Goal: Task Accomplishment & Management: Manage account settings

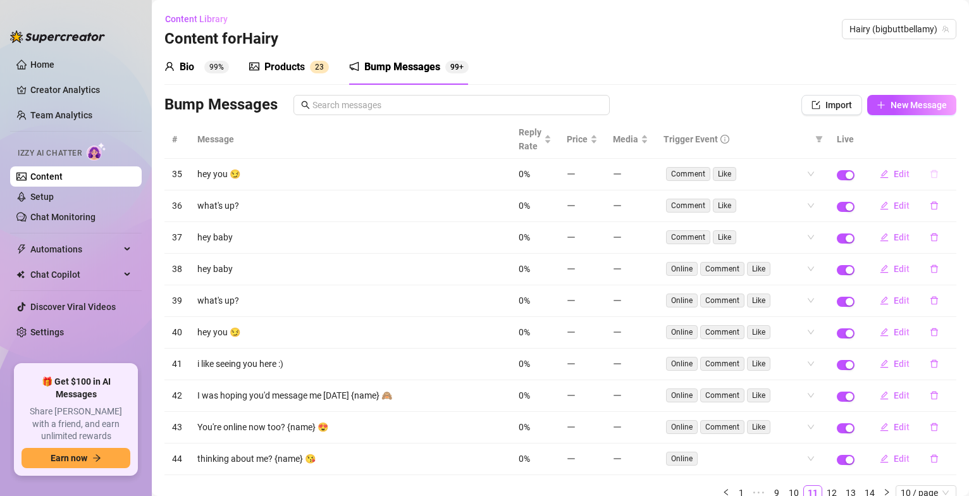
click at [930, 170] on icon "delete" at bounding box center [934, 174] width 9 height 9
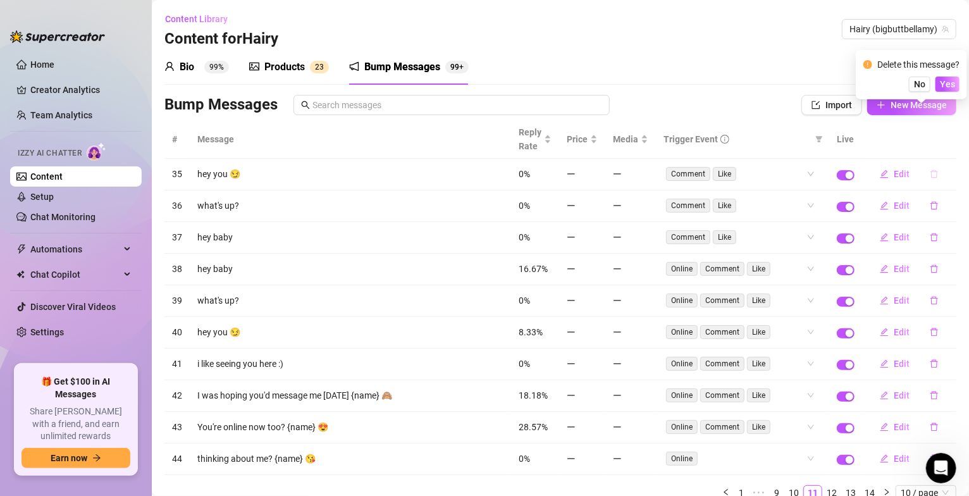
scroll to position [57, 0]
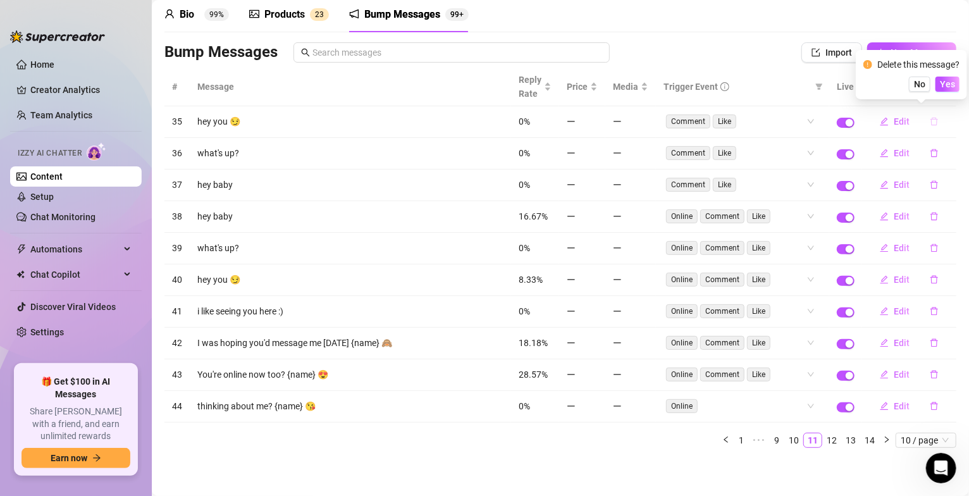
click at [930, 118] on icon "delete" at bounding box center [934, 121] width 9 height 9
click at [948, 80] on span "Yes" at bounding box center [947, 84] width 15 height 10
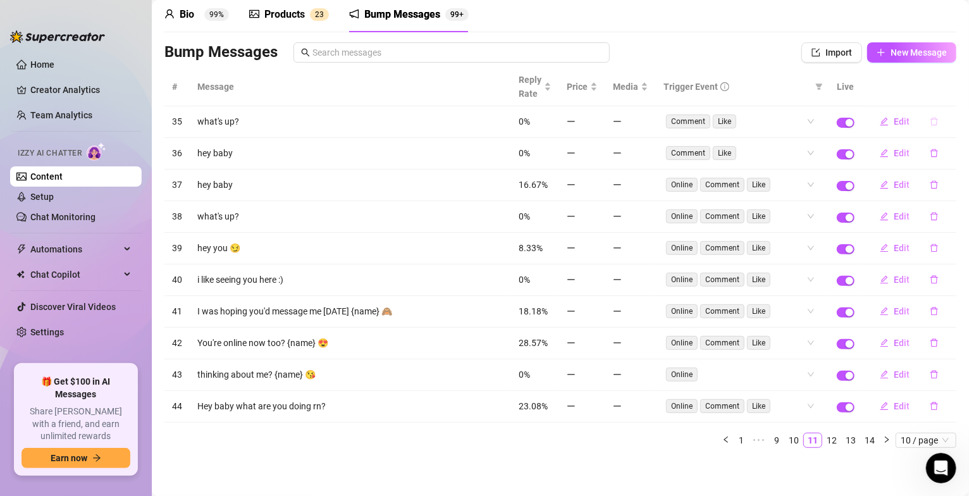
click at [930, 118] on icon "delete" at bounding box center [934, 121] width 9 height 9
click at [950, 89] on span "Yes" at bounding box center [947, 84] width 15 height 10
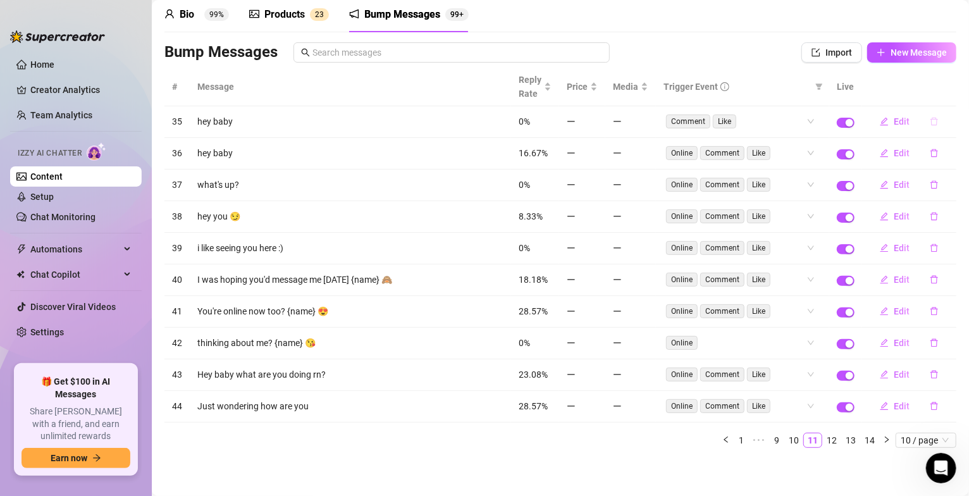
click at [930, 117] on icon "delete" at bounding box center [934, 121] width 9 height 9
click at [946, 85] on span "Yes" at bounding box center [947, 84] width 15 height 10
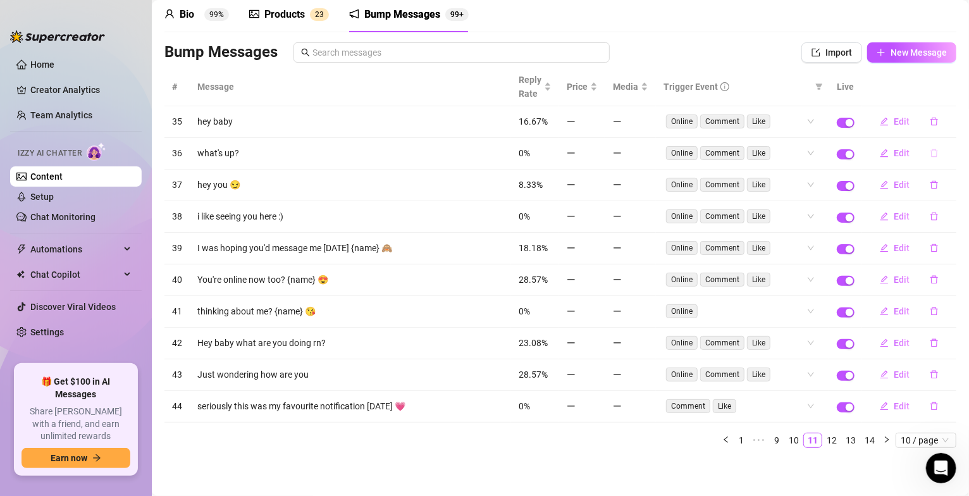
click at [930, 152] on icon "delete" at bounding box center [934, 153] width 9 height 9
click at [950, 115] on span "Yes" at bounding box center [947, 116] width 15 height 10
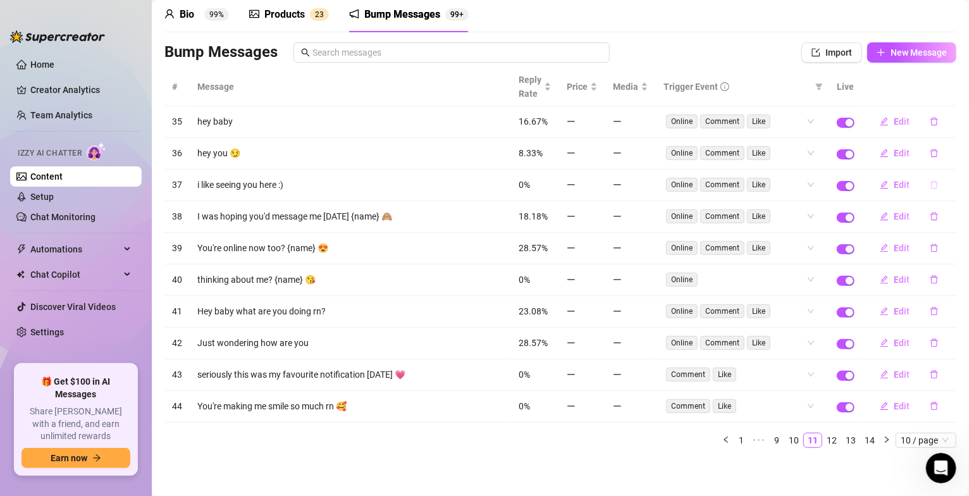
click at [930, 181] on icon "delete" at bounding box center [934, 184] width 9 height 9
click at [950, 152] on span "Yes" at bounding box center [947, 149] width 15 height 10
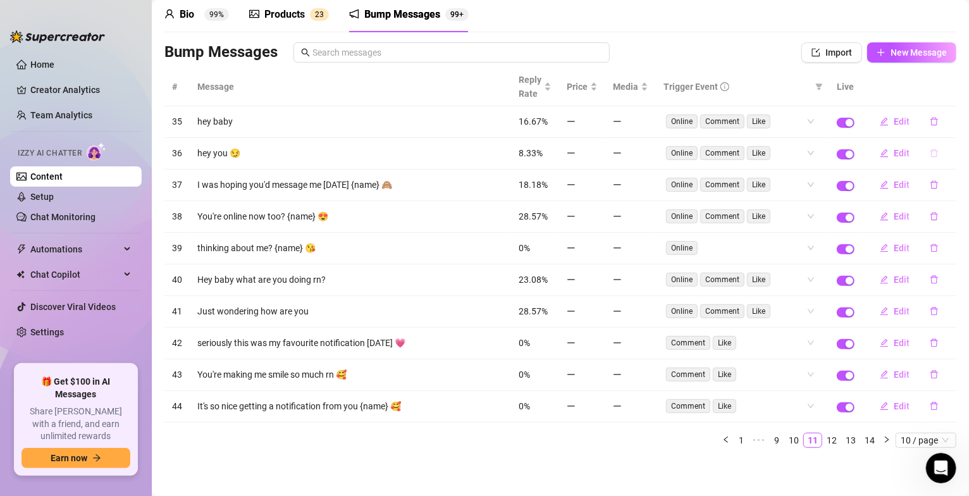
click at [930, 152] on icon "delete" at bounding box center [934, 153] width 9 height 9
click at [949, 111] on span "Yes" at bounding box center [947, 116] width 15 height 10
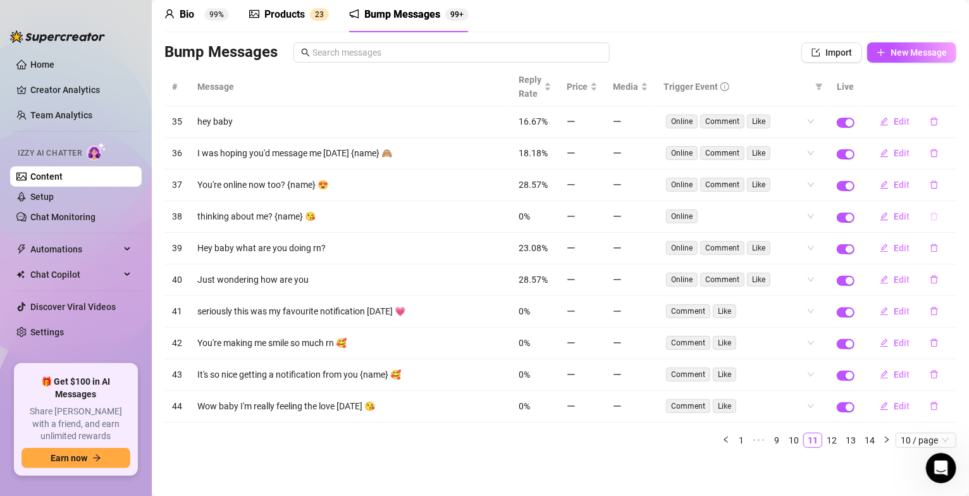
click at [930, 215] on icon "delete" at bounding box center [934, 216] width 9 height 9
click at [519, 214] on span "0%" at bounding box center [524, 216] width 11 height 10
click at [823, 442] on link "12" at bounding box center [832, 440] width 18 height 14
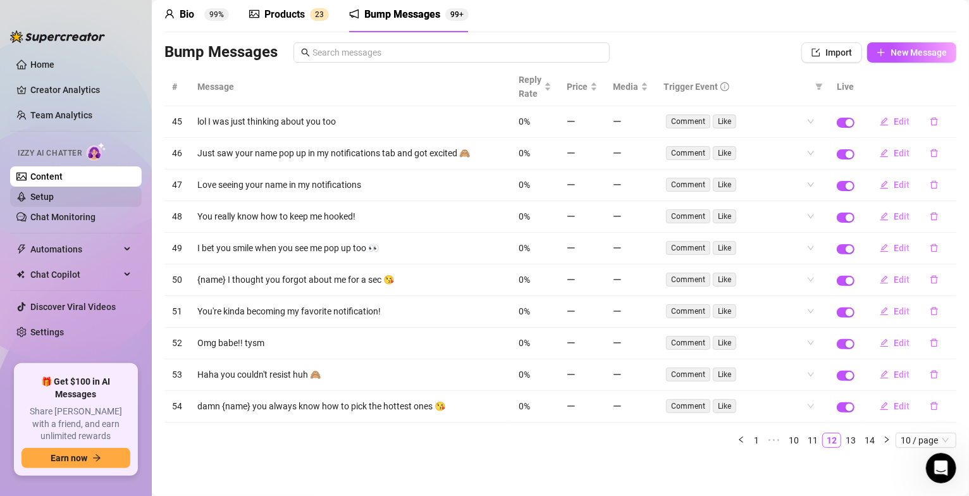
click at [42, 197] on link "Setup" at bounding box center [41, 197] width 23 height 10
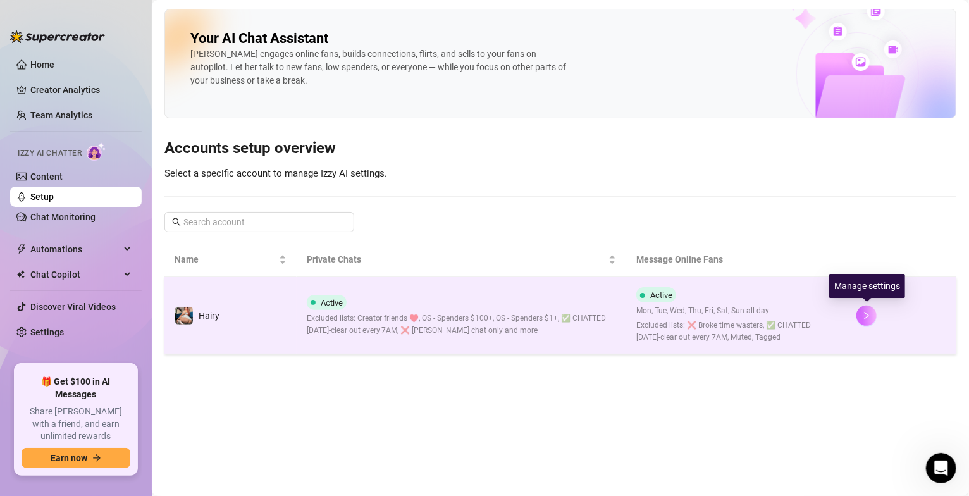
click at [869, 320] on icon "right" at bounding box center [866, 315] width 9 height 9
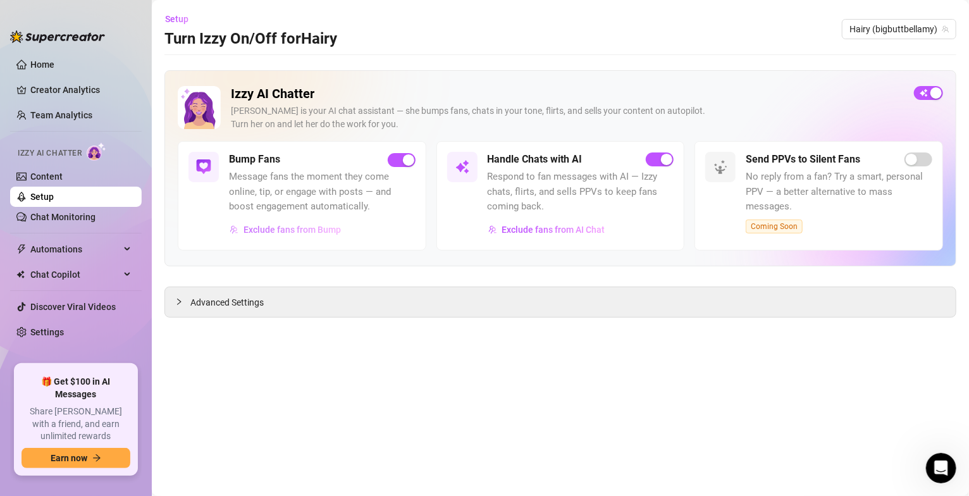
click at [280, 228] on span "Exclude fans from Bump" at bounding box center [292, 230] width 97 height 10
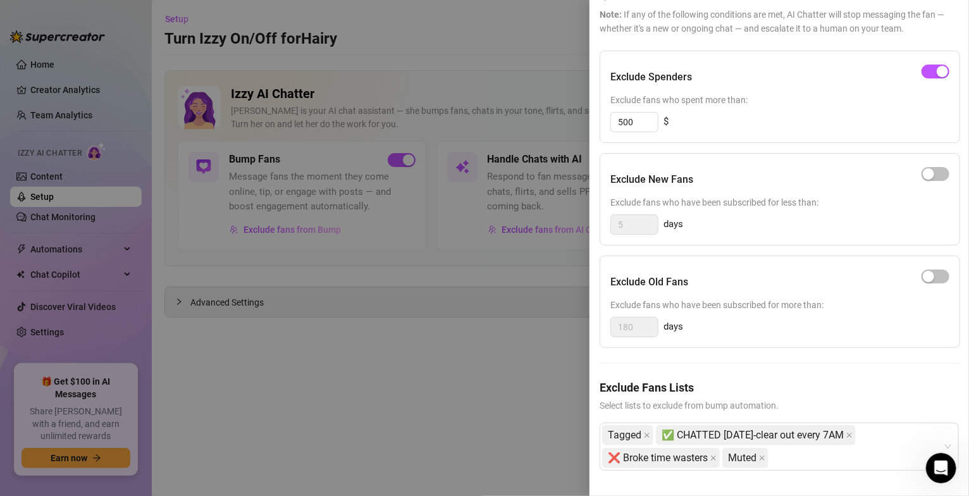
scroll to position [116, 0]
click at [717, 455] on icon "close" at bounding box center [714, 458] width 6 height 6
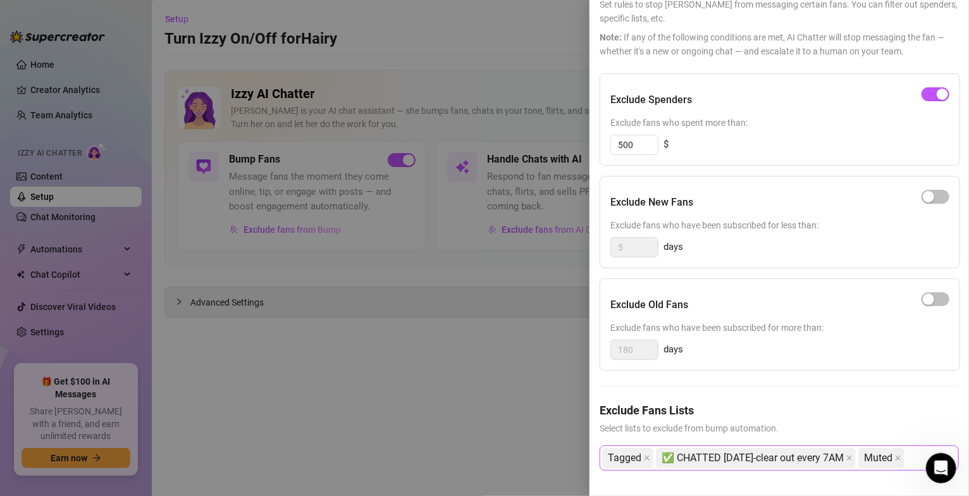
scroll to position [93, 0]
click at [902, 455] on icon "close" at bounding box center [898, 458] width 6 height 6
click at [881, 448] on div "Tagged ✅ CHATTED [DATE]-clear out every 7AM" at bounding box center [772, 458] width 341 height 23
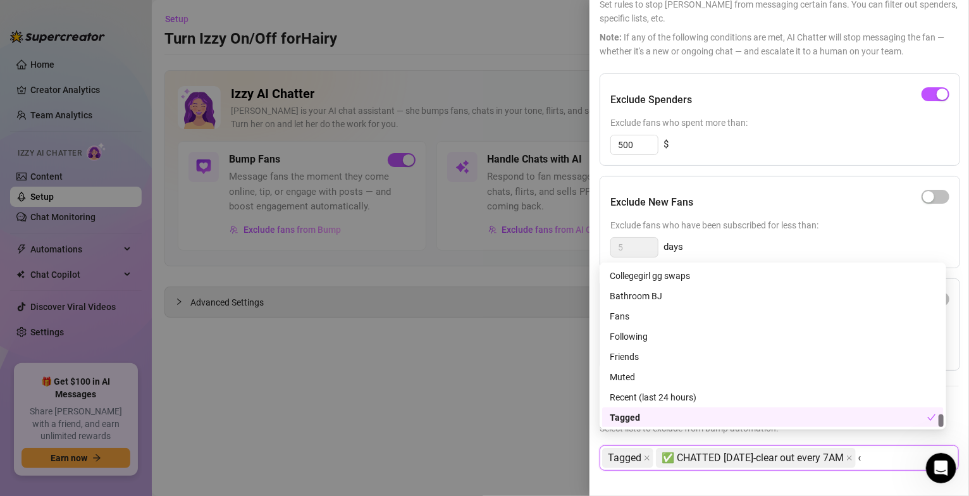
scroll to position [0, 0]
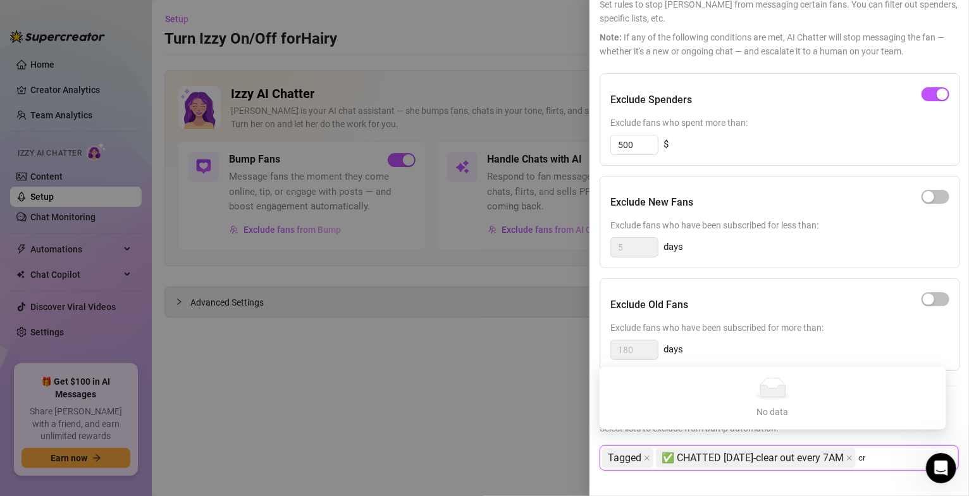
type input "c"
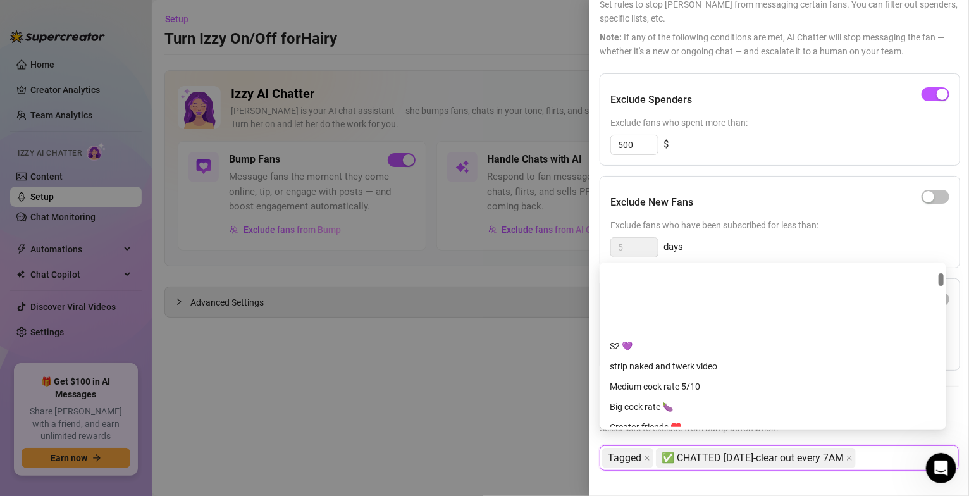
scroll to position [228, 0]
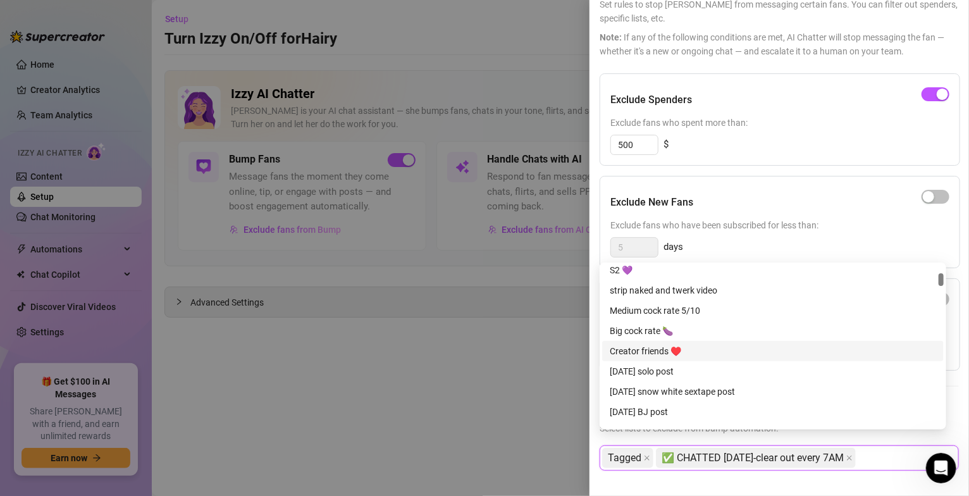
click at [659, 352] on div "Creator friends ♥️" at bounding box center [773, 351] width 326 height 14
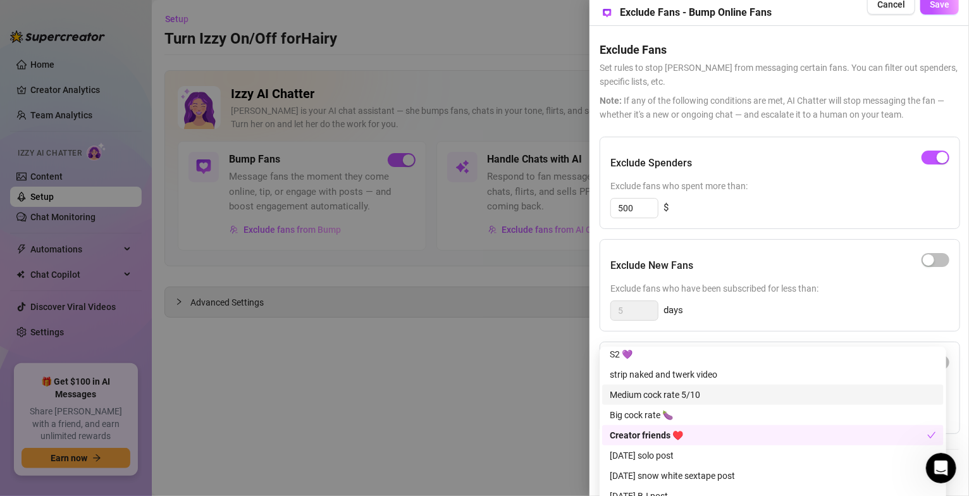
scroll to position [0, 0]
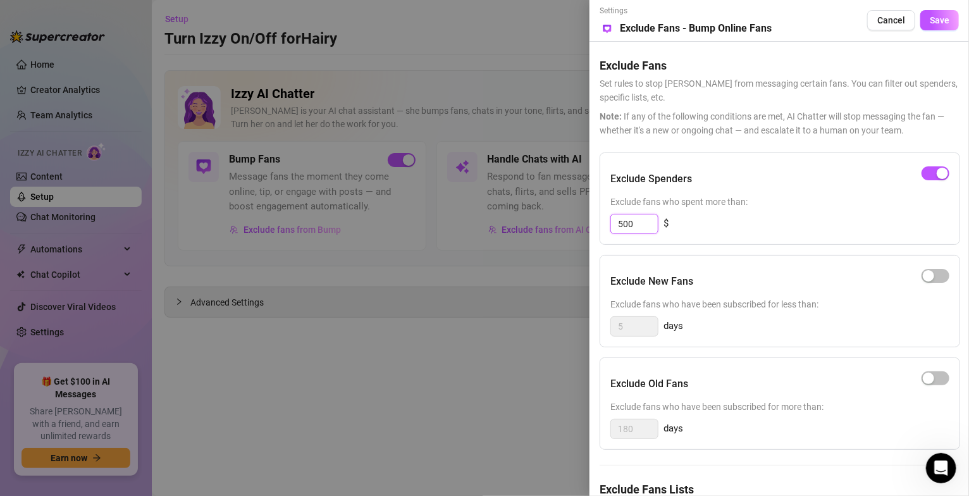
drag, startPoint x: 643, startPoint y: 225, endPoint x: 602, endPoint y: 223, distance: 41.2
click at [602, 223] on div "Exclude Spenders Exclude fans who spent more than: 500 $" at bounding box center [780, 198] width 361 height 92
type input "3"
click at [847, 198] on span "Exclude fans who spent more than:" at bounding box center [780, 202] width 339 height 14
click at [931, 21] on span "Save" at bounding box center [940, 20] width 20 height 10
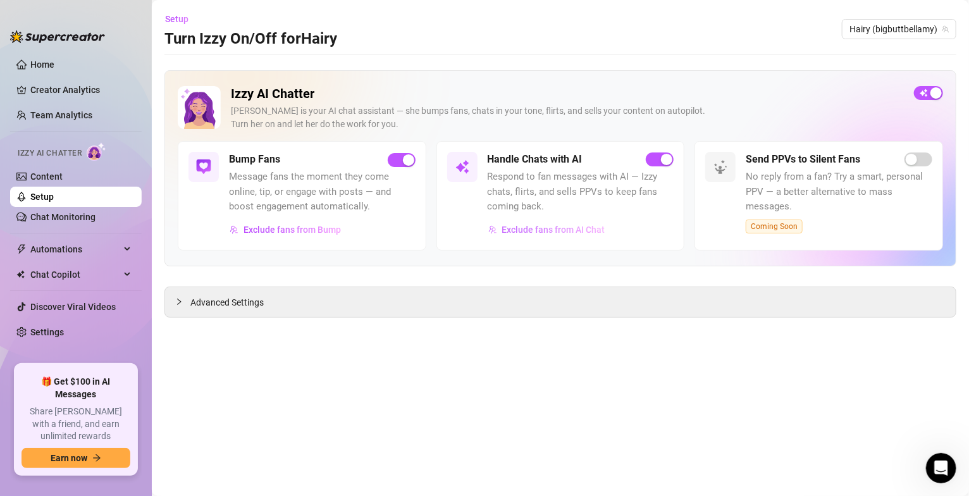
click at [542, 233] on span "Exclude fans from AI Chat" at bounding box center [553, 230] width 103 height 10
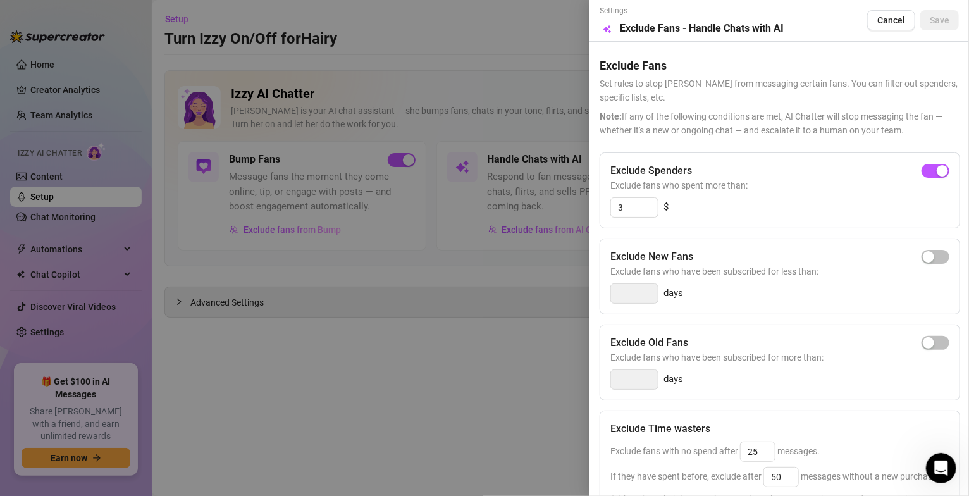
click at [507, 392] on div at bounding box center [484, 248] width 969 height 496
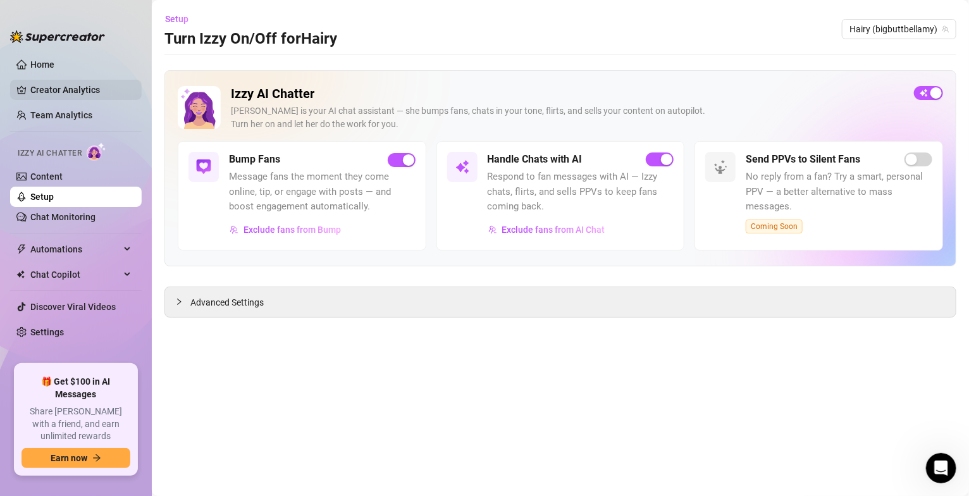
click at [91, 89] on link "Creator Analytics" at bounding box center [80, 90] width 101 height 20
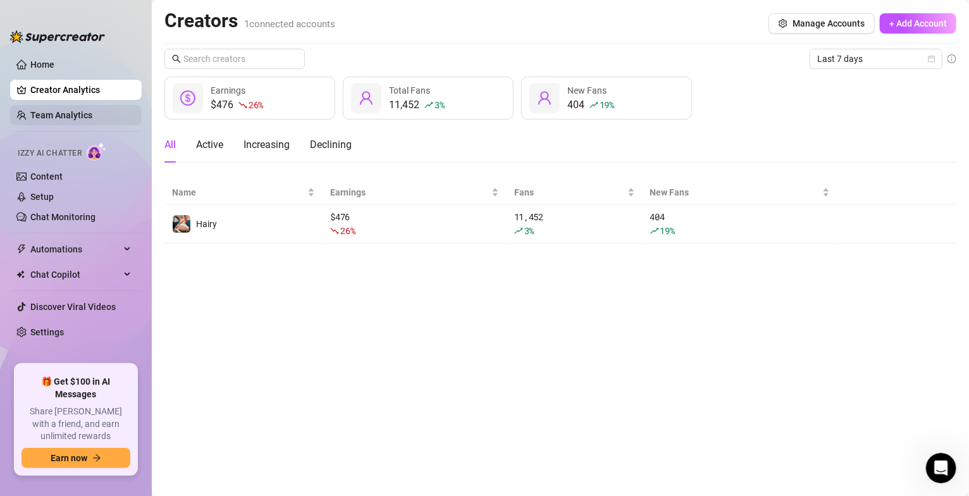
click at [46, 110] on link "Team Analytics" at bounding box center [61, 115] width 62 height 10
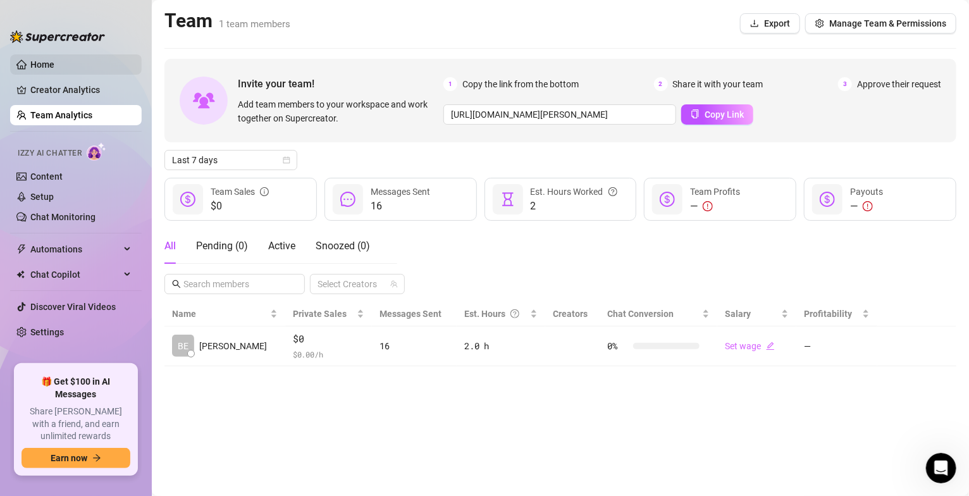
click at [50, 62] on link "Home" at bounding box center [42, 64] width 24 height 10
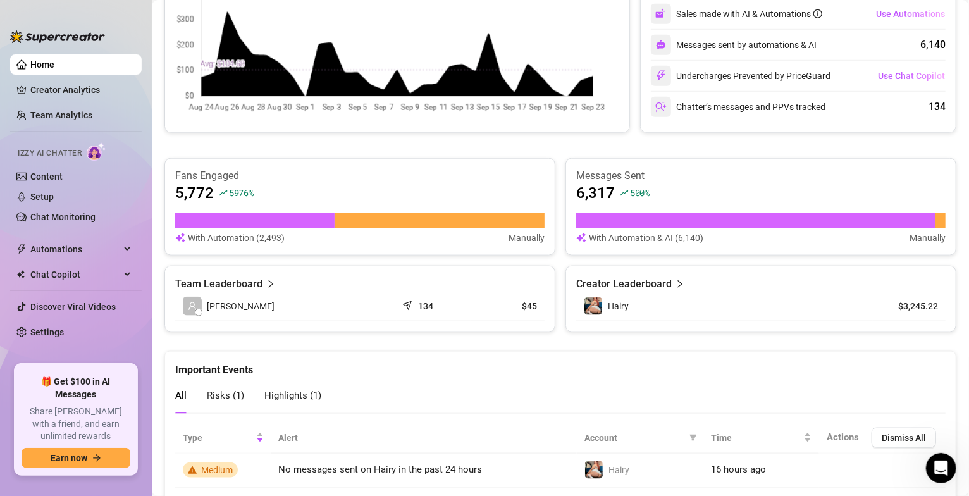
scroll to position [683, 0]
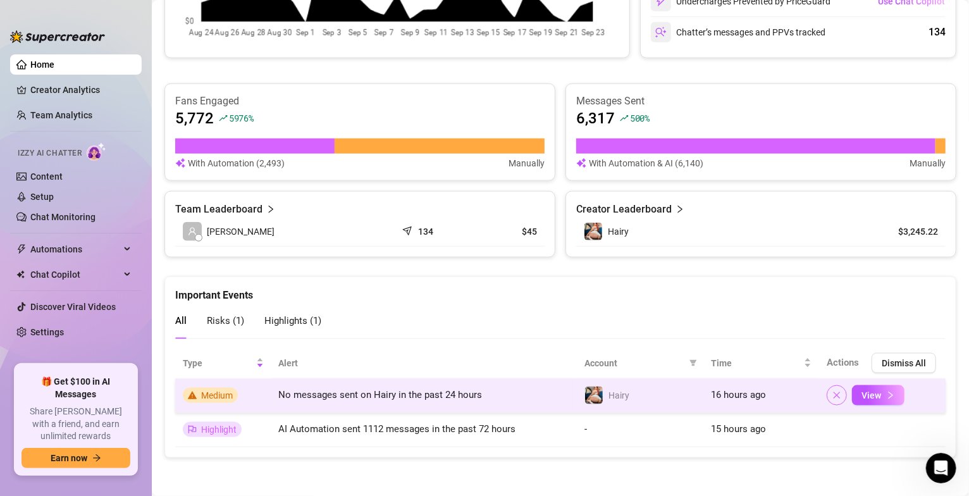
click at [833, 393] on icon "close" at bounding box center [837, 395] width 9 height 9
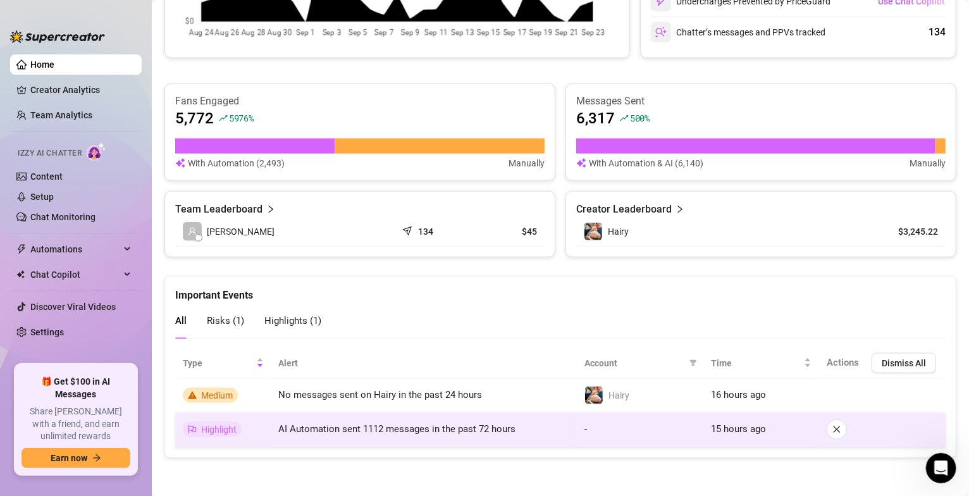
click at [418, 425] on span "AI Automation sent 1112 messages in the past 72 hours" at bounding box center [397, 428] width 237 height 11
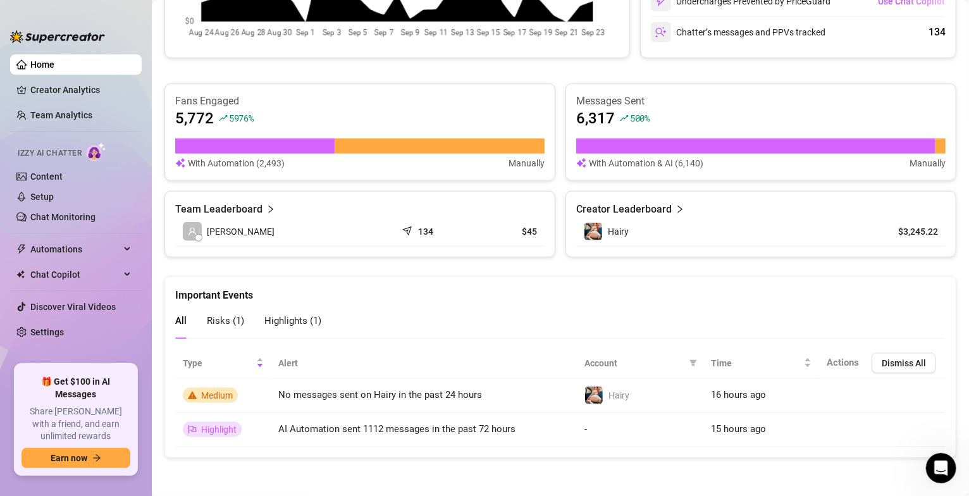
click at [230, 319] on span "Risks ( 1 )" at bounding box center [225, 320] width 37 height 11
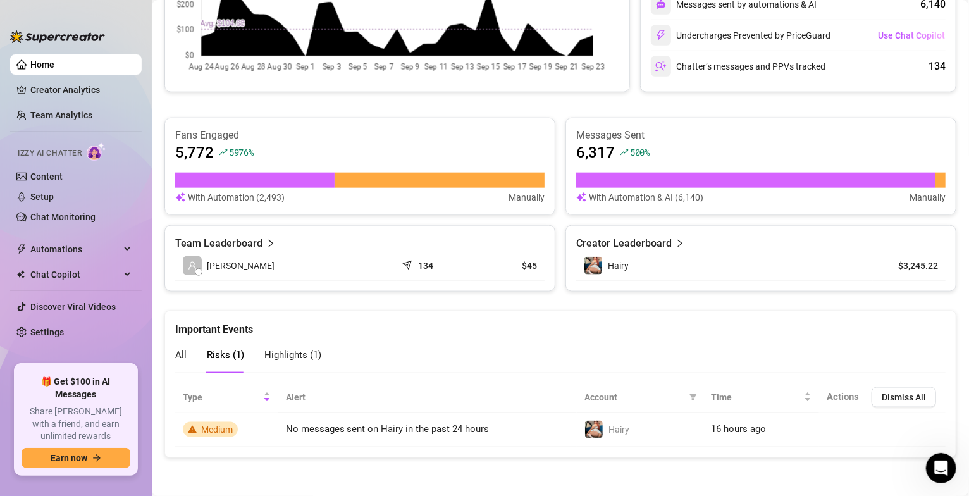
scroll to position [649, 0]
click at [305, 351] on span "Highlights ( 1 )" at bounding box center [292, 354] width 57 height 11
click at [78, 214] on link "Chat Monitoring" at bounding box center [62, 217] width 65 height 10
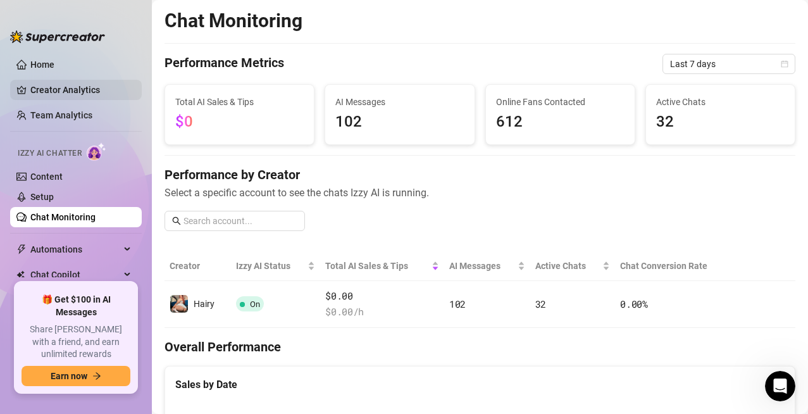
click at [80, 92] on link "Creator Analytics" at bounding box center [80, 90] width 101 height 20
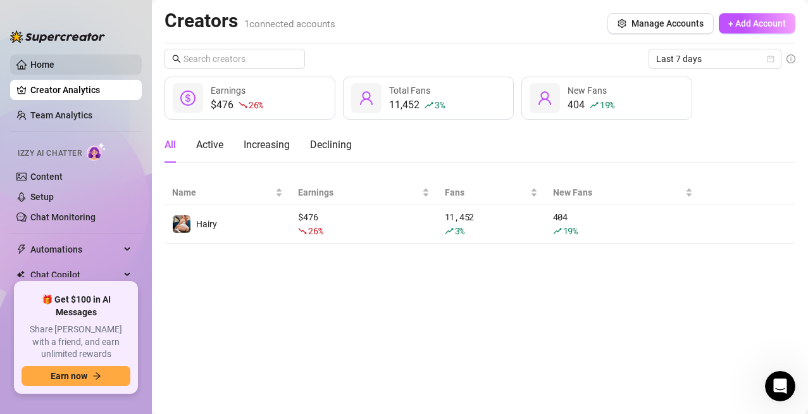
click at [30, 70] on link "Home" at bounding box center [42, 64] width 24 height 10
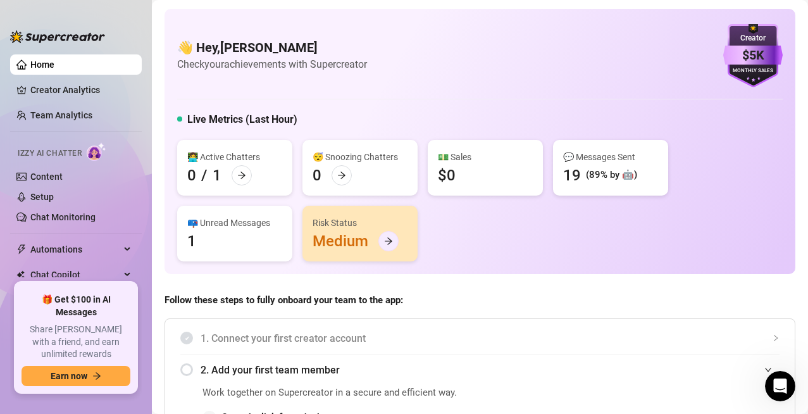
click at [389, 237] on icon "arrow-right" at bounding box center [388, 241] width 9 height 9
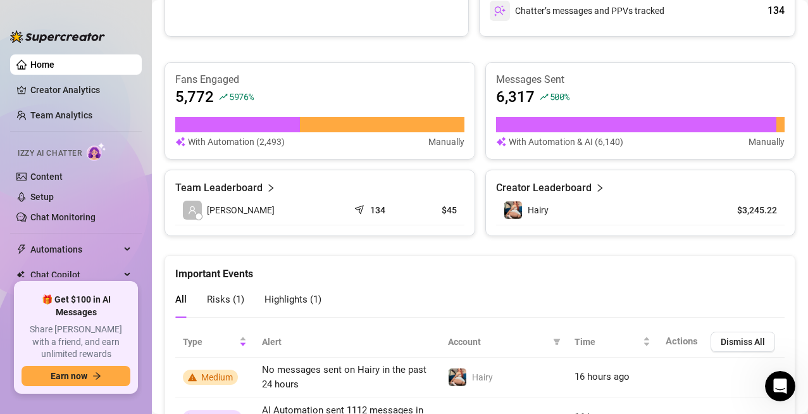
scroll to position [843, 0]
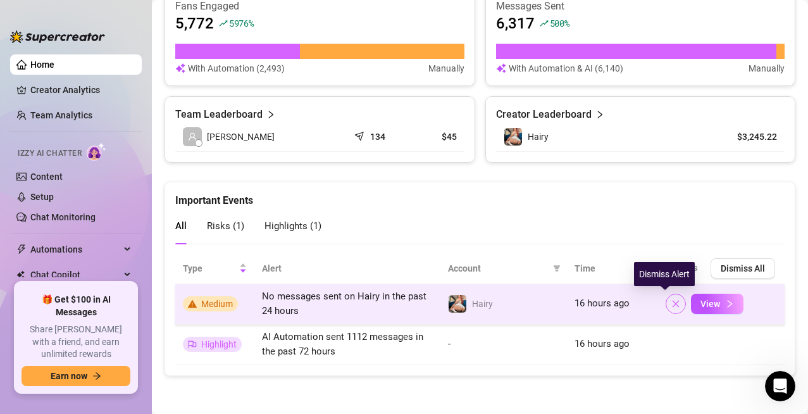
click at [671, 301] on icon "close" at bounding box center [675, 303] width 9 height 9
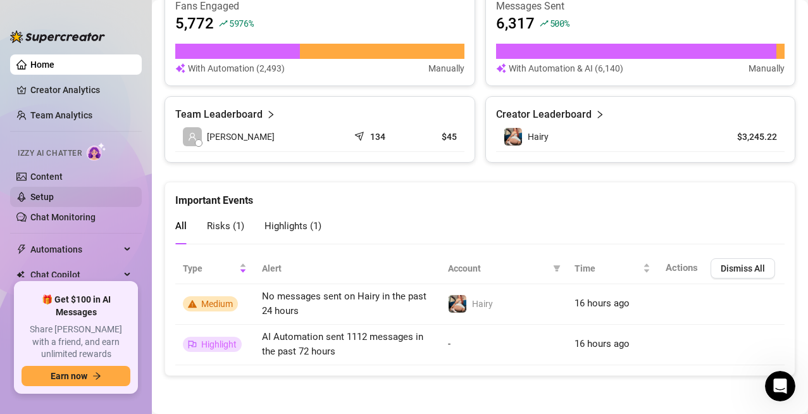
click at [40, 194] on link "Setup" at bounding box center [41, 197] width 23 height 10
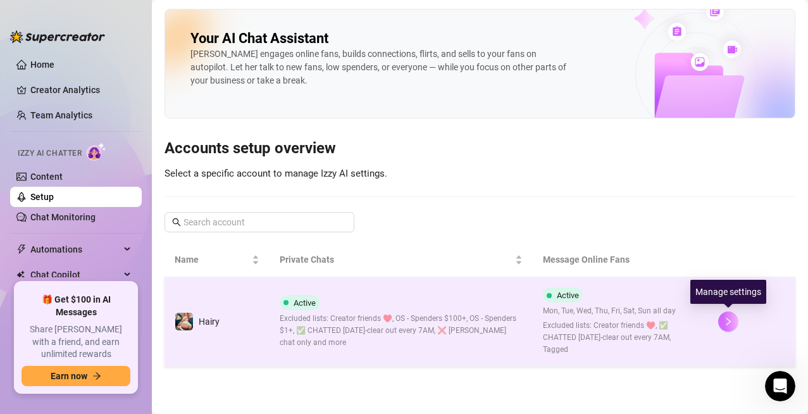
click at [726, 319] on icon "right" at bounding box center [728, 321] width 9 height 9
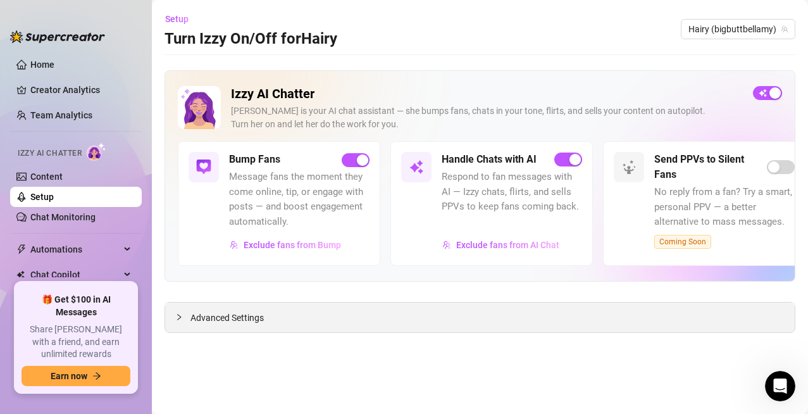
click at [266, 307] on div "Advanced Settings" at bounding box center [480, 317] width 630 height 30
click at [259, 322] on span "Advanced Settings" at bounding box center [226, 318] width 73 height 14
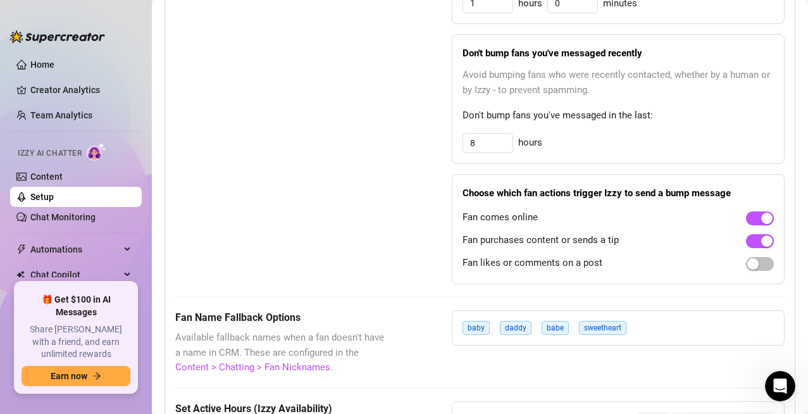
scroll to position [823, 0]
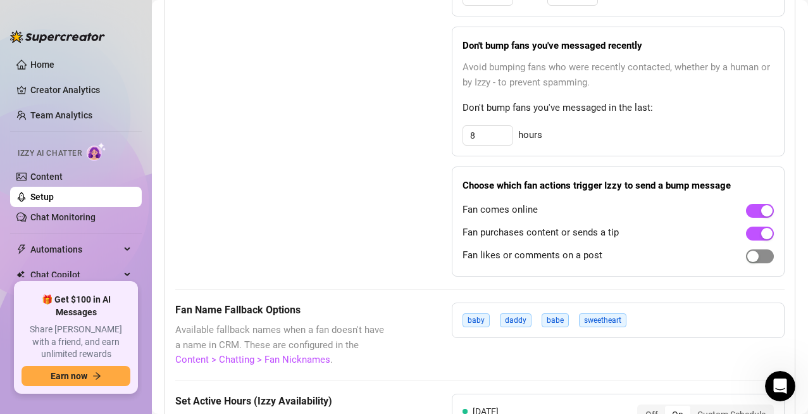
click at [747, 256] on div "button" at bounding box center [752, 256] width 11 height 11
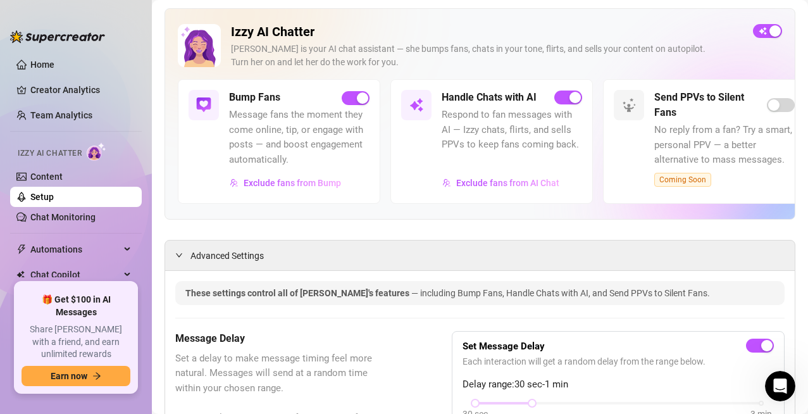
scroll to position [0, 0]
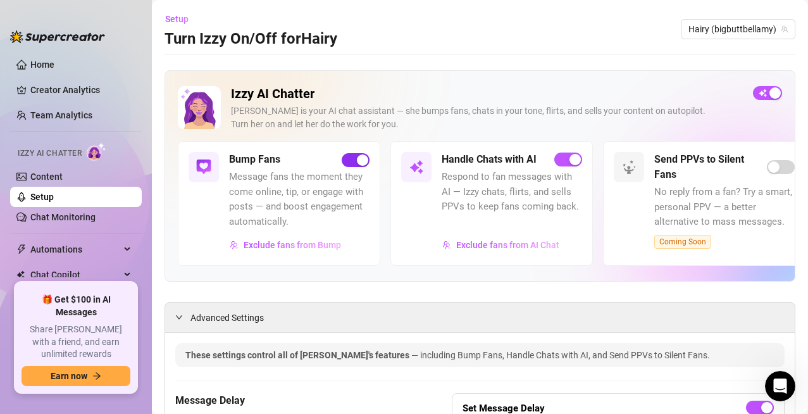
click at [359, 163] on div "button" at bounding box center [362, 159] width 11 height 11
